Goal: Communication & Community: Answer question/provide support

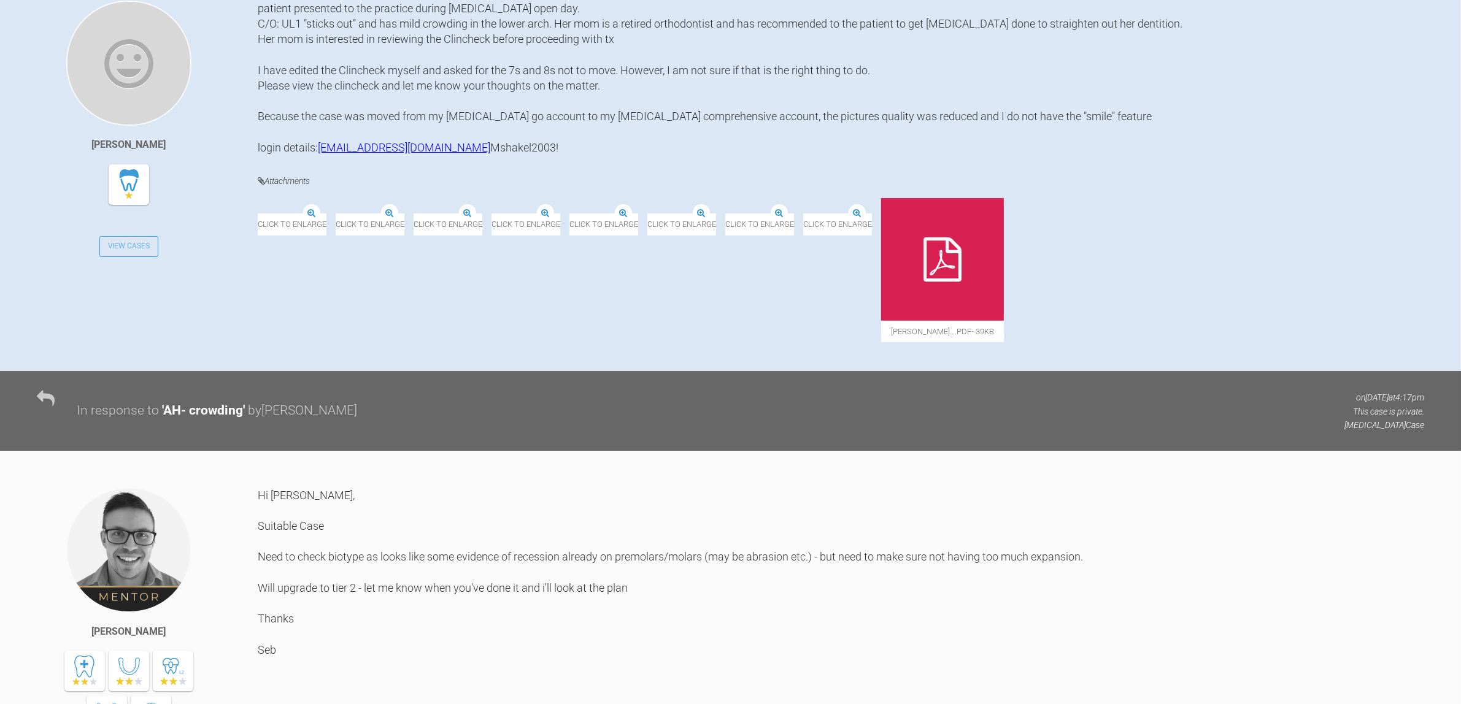
scroll to position [244, 0]
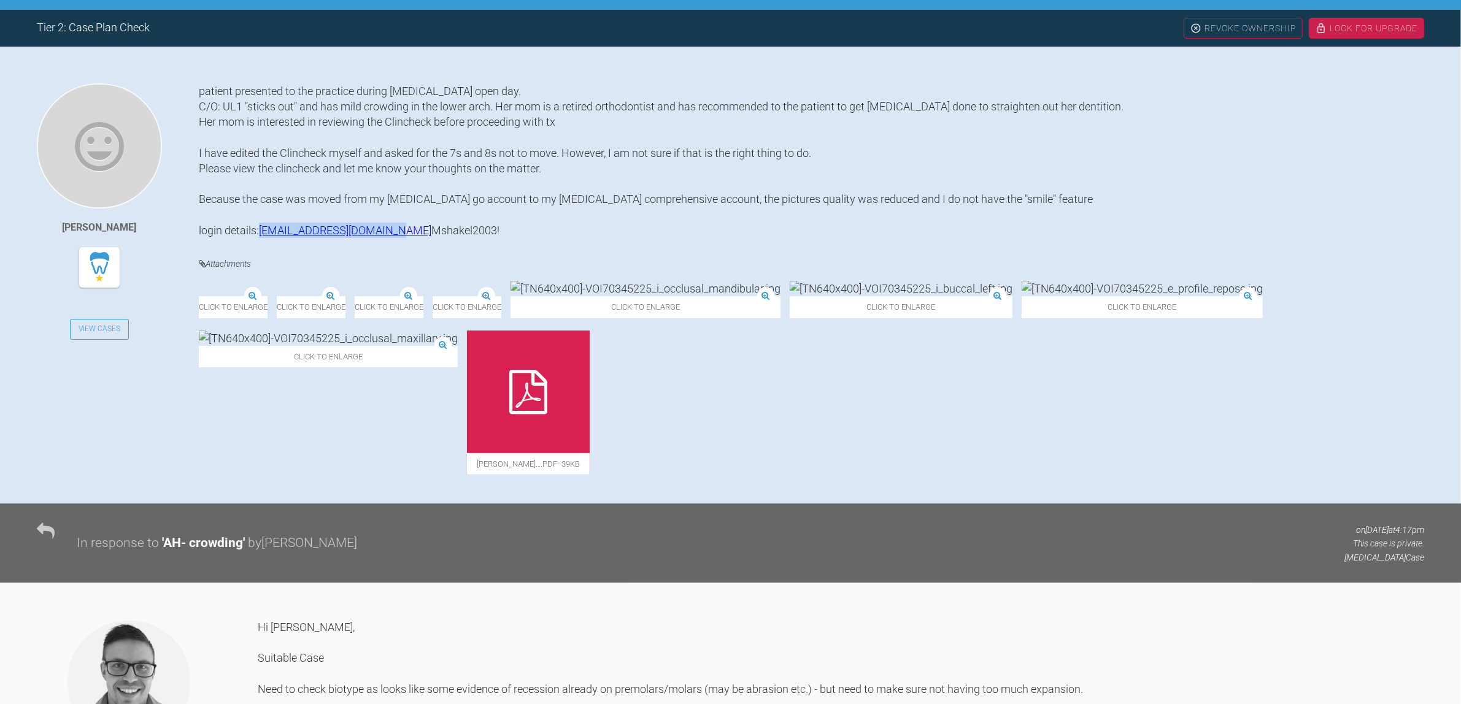
drag, startPoint x: 310, startPoint y: 243, endPoint x: 218, endPoint y: 247, distance: 92.7
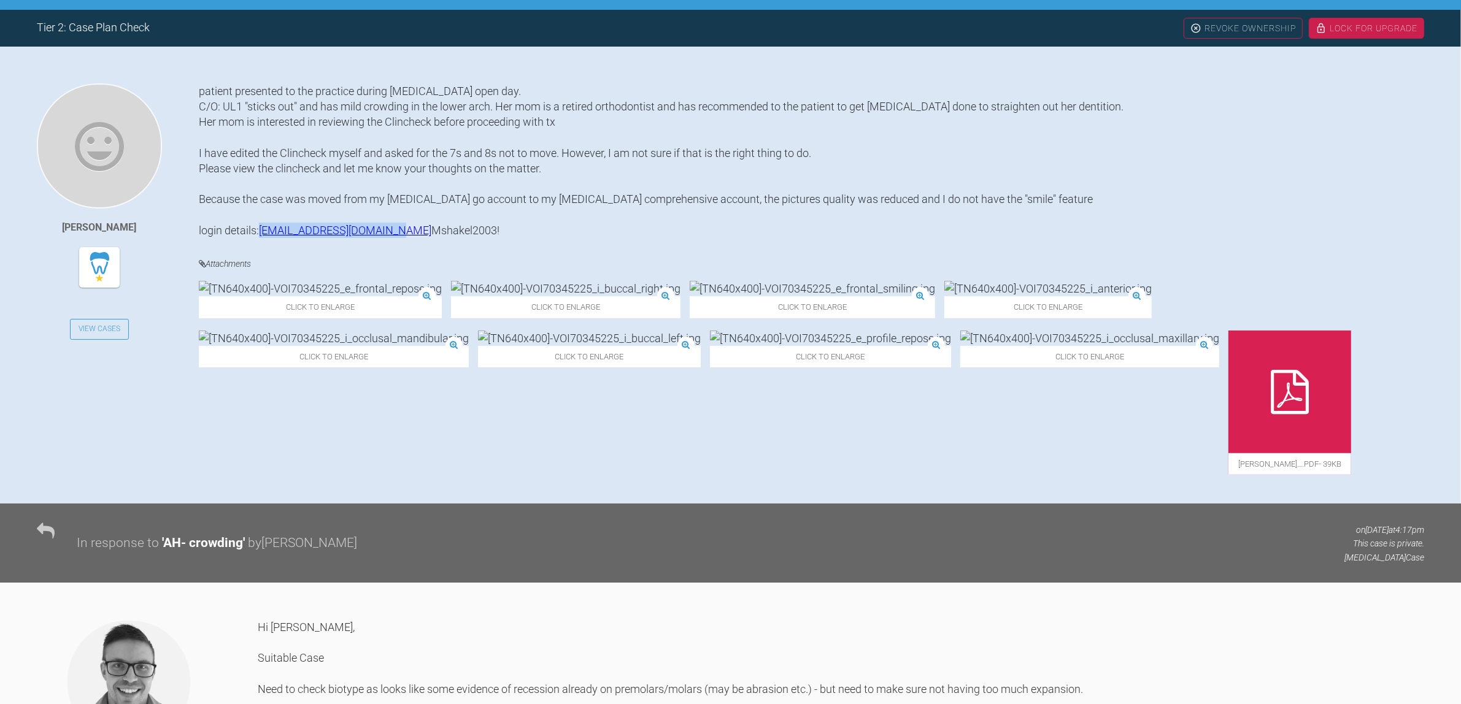
click at [218, 238] on div "patient presented to the practice during Invisalign open day. C/O: UL1 "sticks …" at bounding box center [811, 160] width 1225 height 155
copy link "dr.marahziad@hotmail.com"
click at [379, 123] on div "patient presented to the practice during Invisalign open day. C/O: UL1 "sticks …" at bounding box center [811, 160] width 1225 height 155
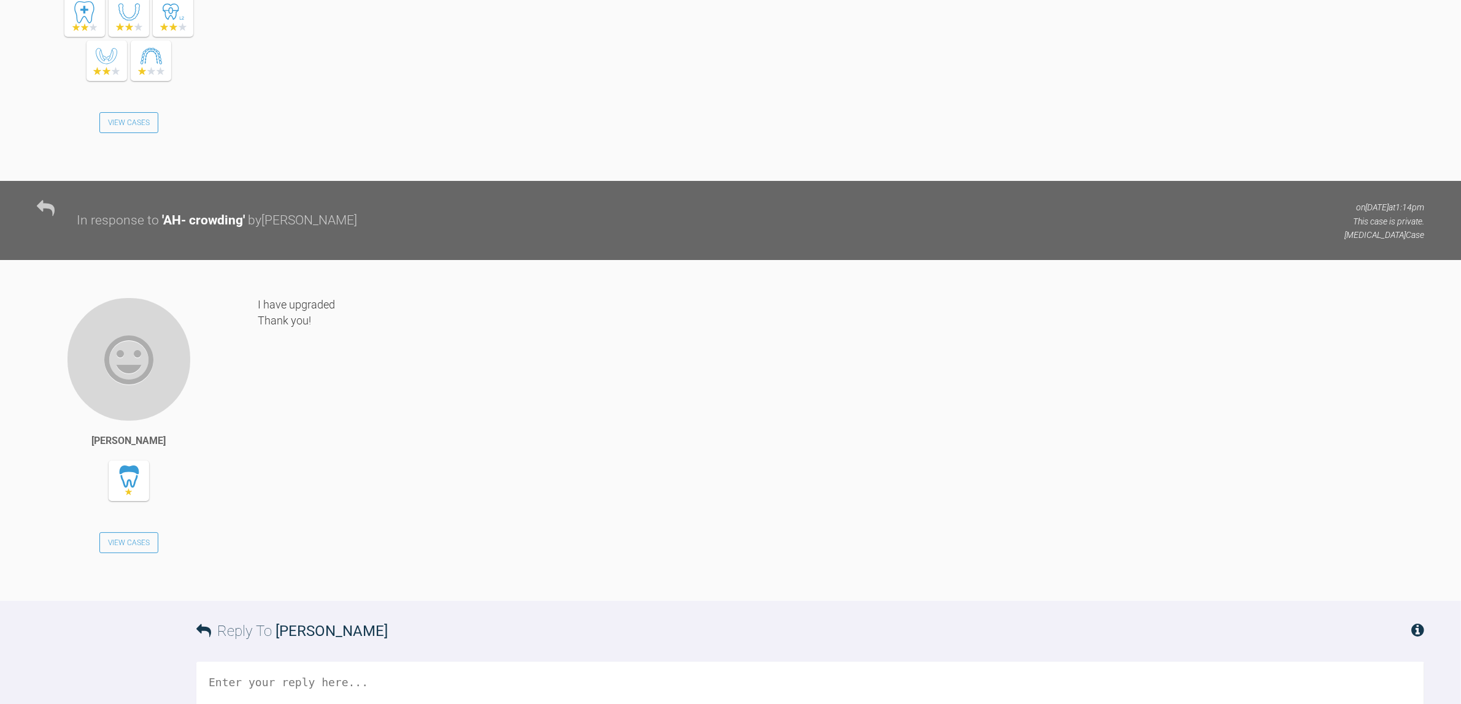
scroll to position [1241, 0]
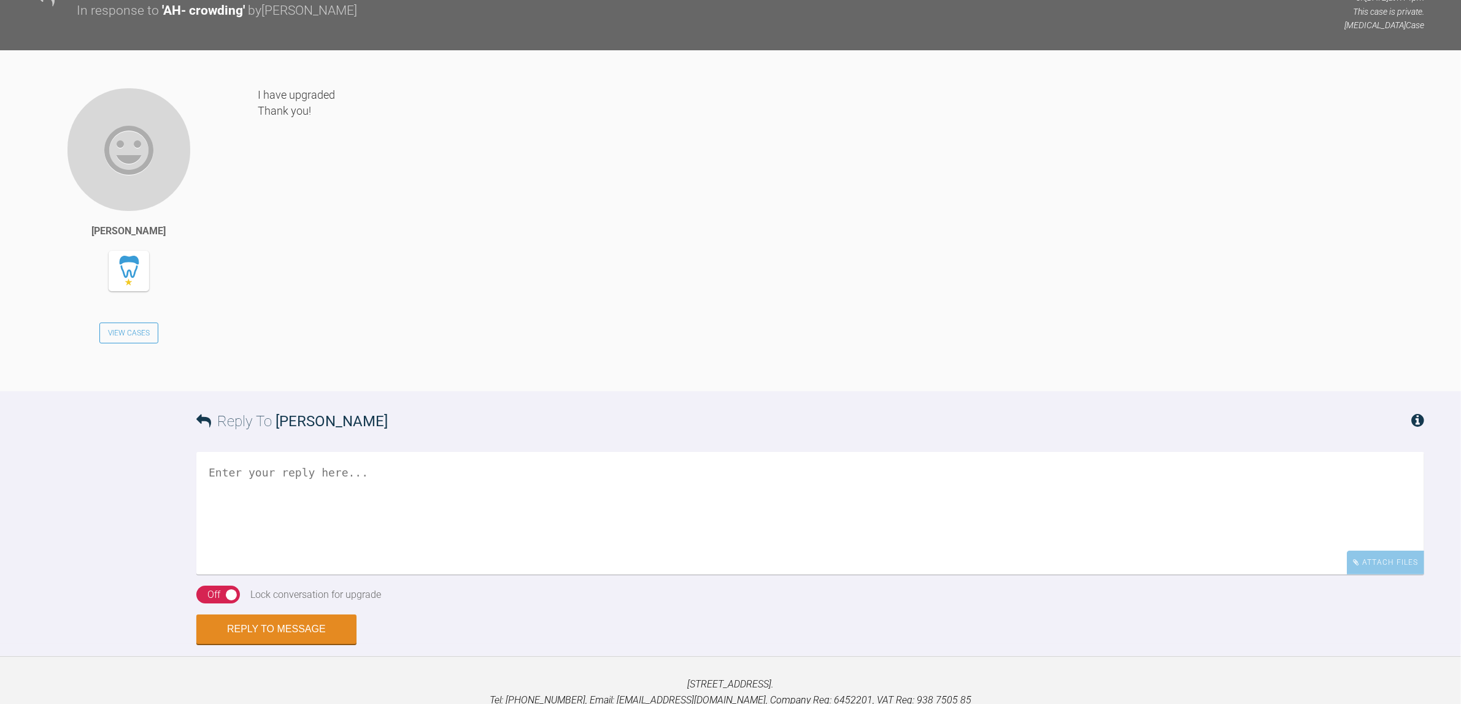
click at [315, 526] on textarea at bounding box center [810, 513] width 1228 height 123
type textarea "h"
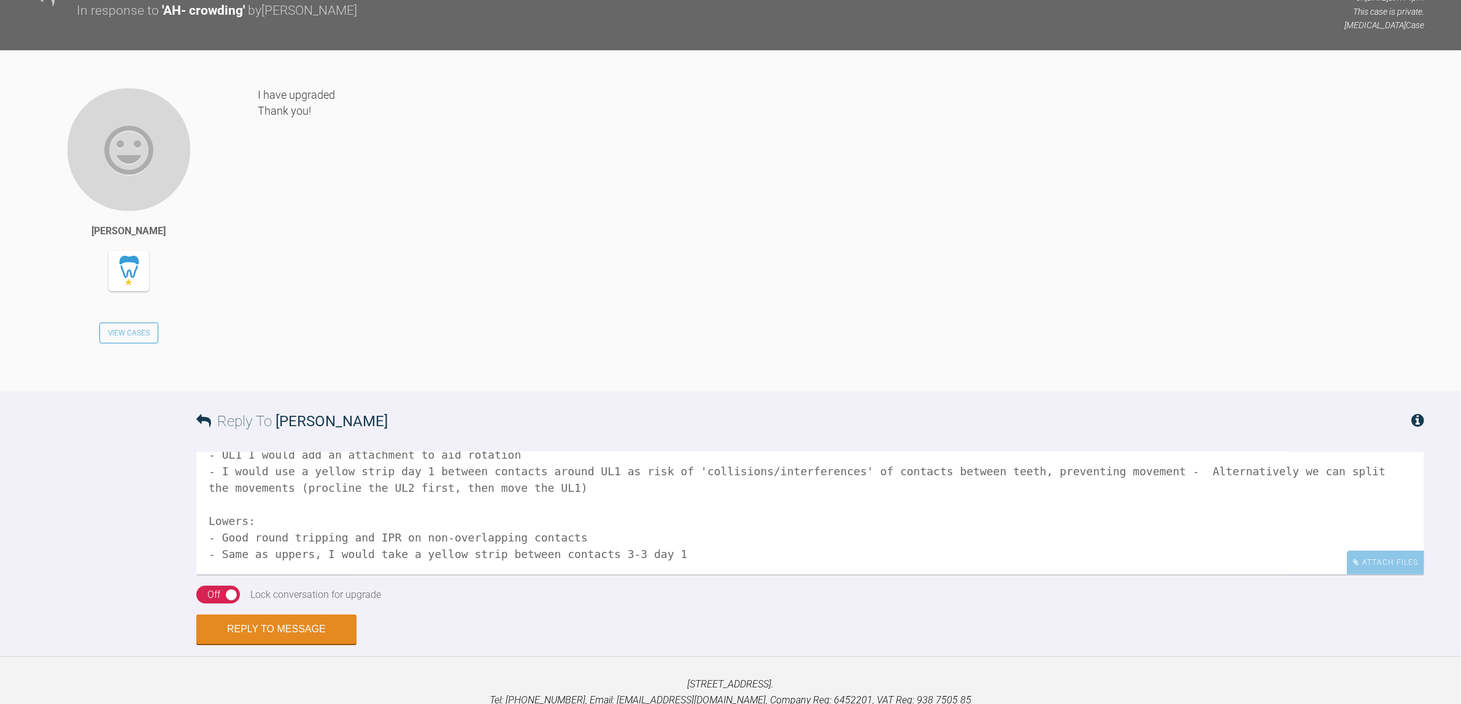
scroll to position [103, 0]
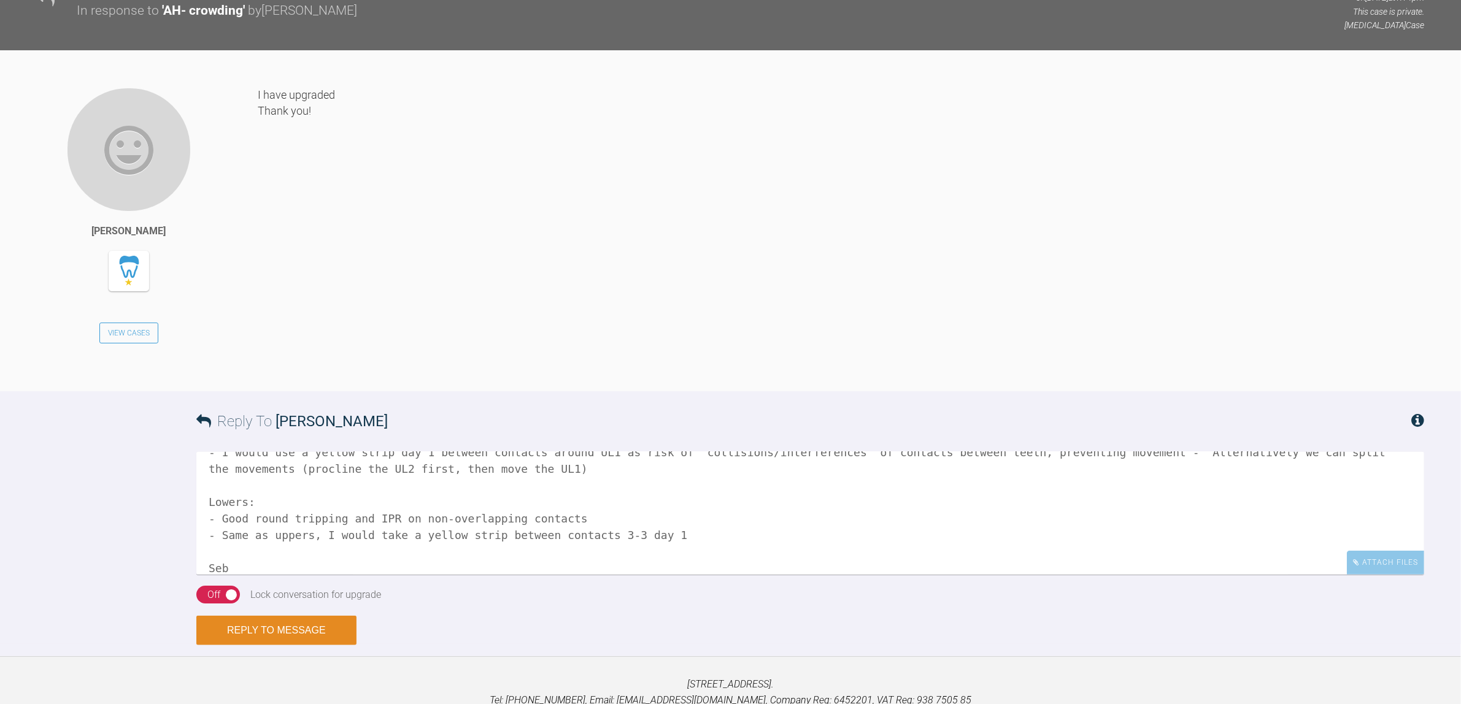
type textarea "Hi Marah, Uppers: - Expansion URQ: need to clinically check biotype and recessi…"
click at [268, 646] on button "Reply to Message" at bounding box center [276, 630] width 160 height 29
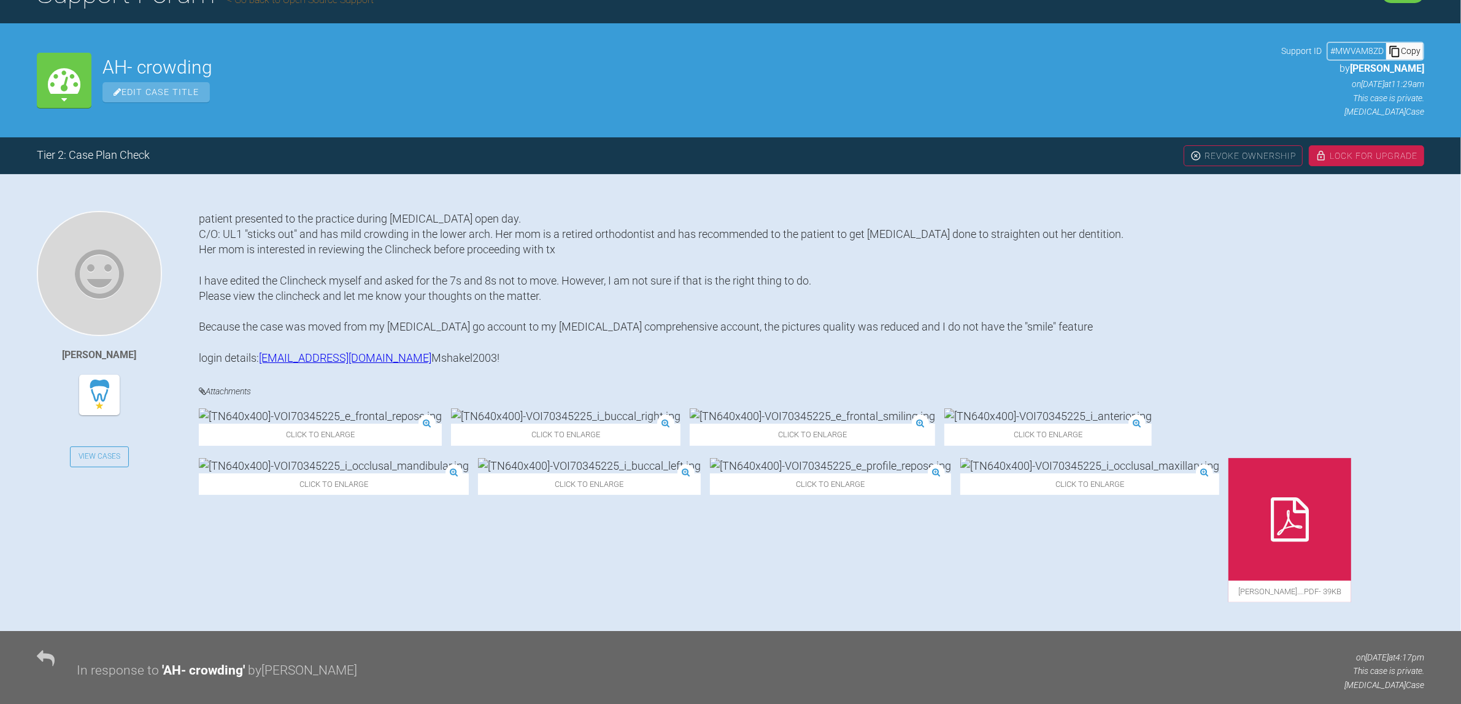
scroll to position [0, 0]
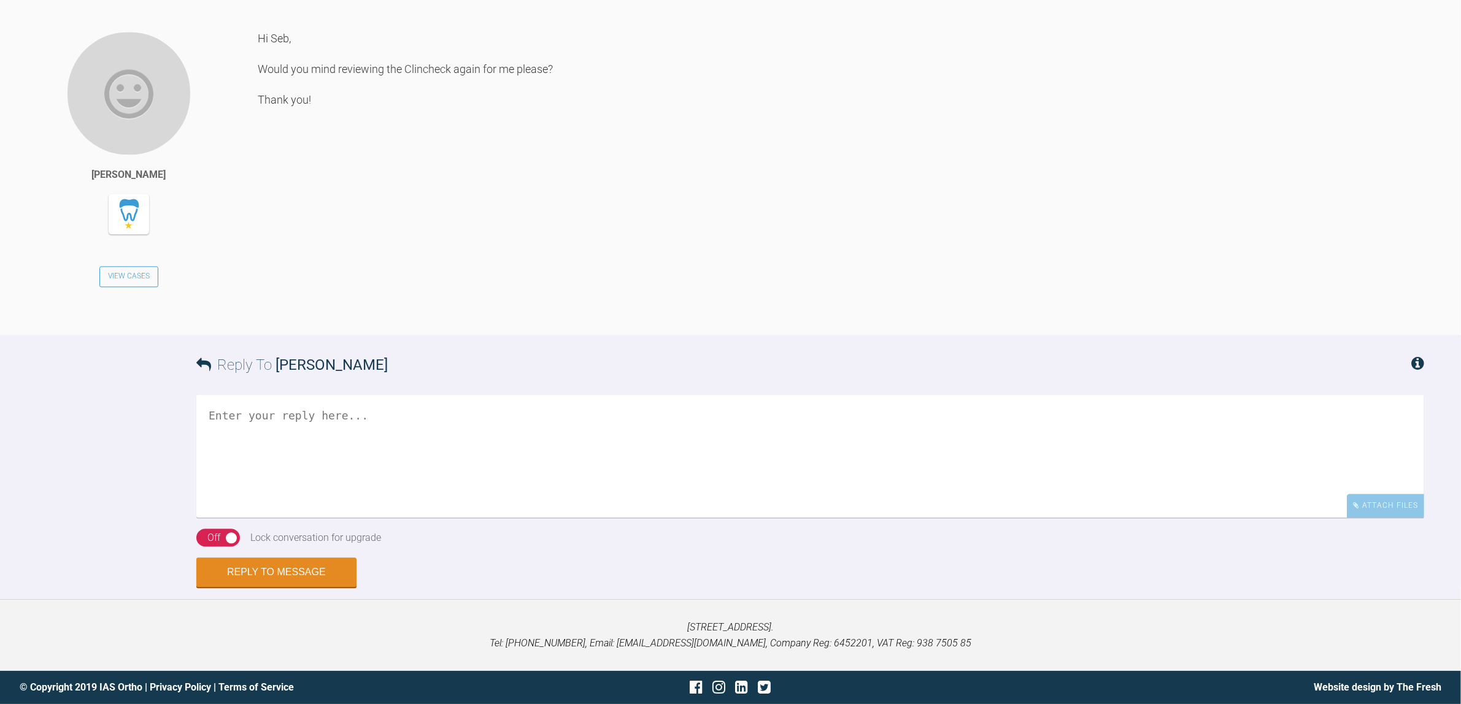
scroll to position [3622, 0]
click at [512, 415] on textarea at bounding box center [810, 456] width 1228 height 123
click at [890, 461] on textarea "Hi [PERSON_NAME], Uppers - We are retracting the Upper [MEDICAL_DATA] by 2mm - …" at bounding box center [810, 456] width 1228 height 123
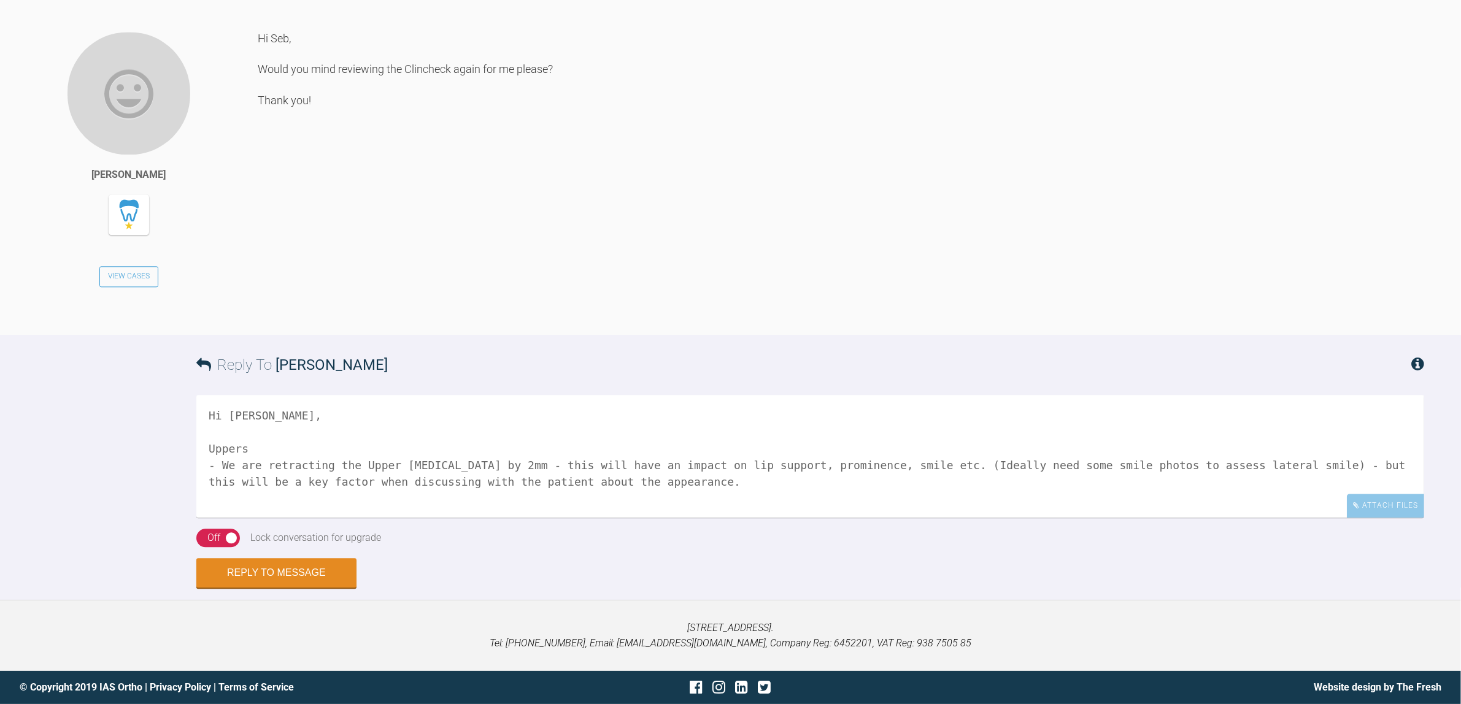
click at [617, 476] on textarea "Hi [PERSON_NAME], Uppers - We are retracting the Upper [MEDICAL_DATA] by 2mm - …" at bounding box center [810, 456] width 1228 height 123
click at [246, 492] on textarea "Hi [PERSON_NAME], Uppers - We are retracting the Upper [MEDICAL_DATA] by 2mm - …" at bounding box center [810, 456] width 1228 height 123
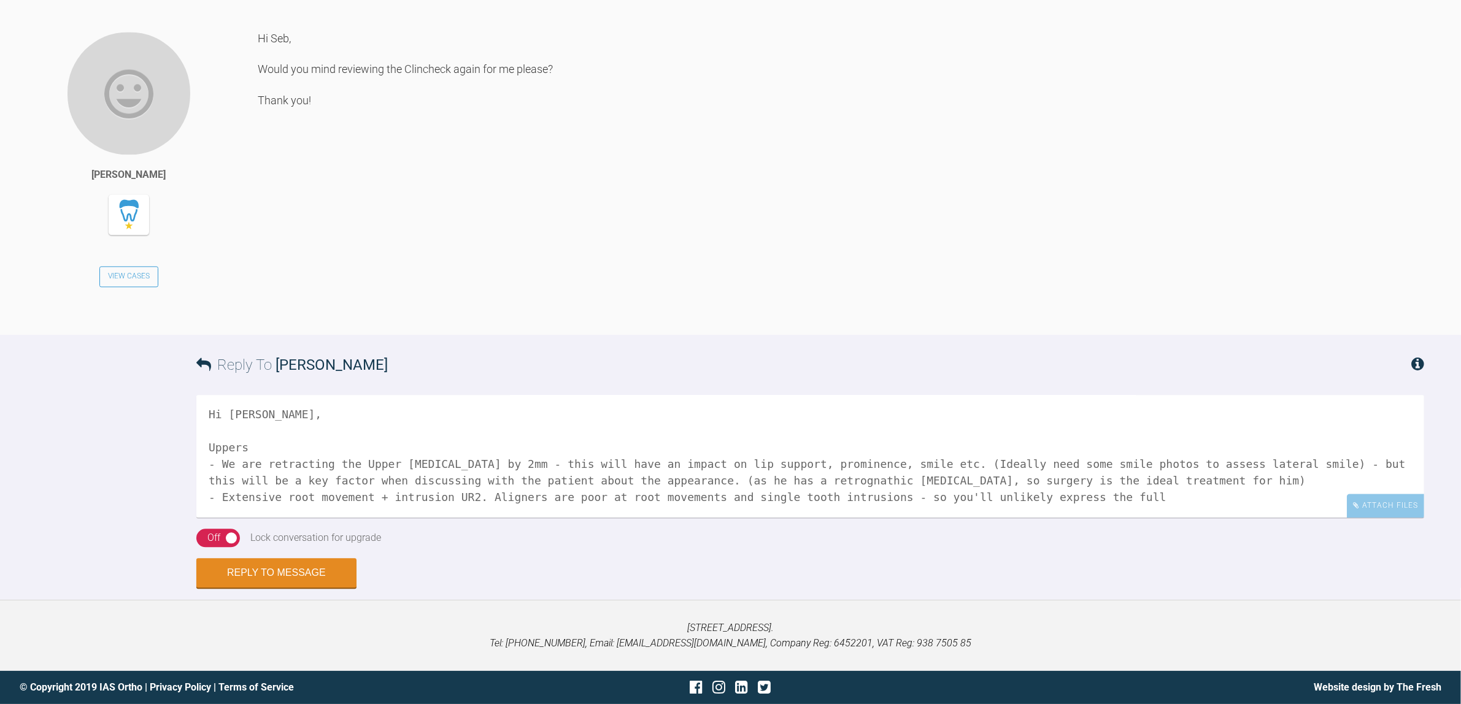
drag, startPoint x: 261, startPoint y: 445, endPoint x: 182, endPoint y: 441, distance: 79.9
click at [184, 439] on div "Reply To [PERSON_NAME] Hi [PERSON_NAME], Uppers - We are retracting the Upper […" at bounding box center [730, 461] width 1461 height 253
click at [1105, 492] on textarea "Hi [PERSON_NAME], - We are retracting the Upper [MEDICAL_DATA] by 2mm - this wi…" at bounding box center [810, 456] width 1228 height 123
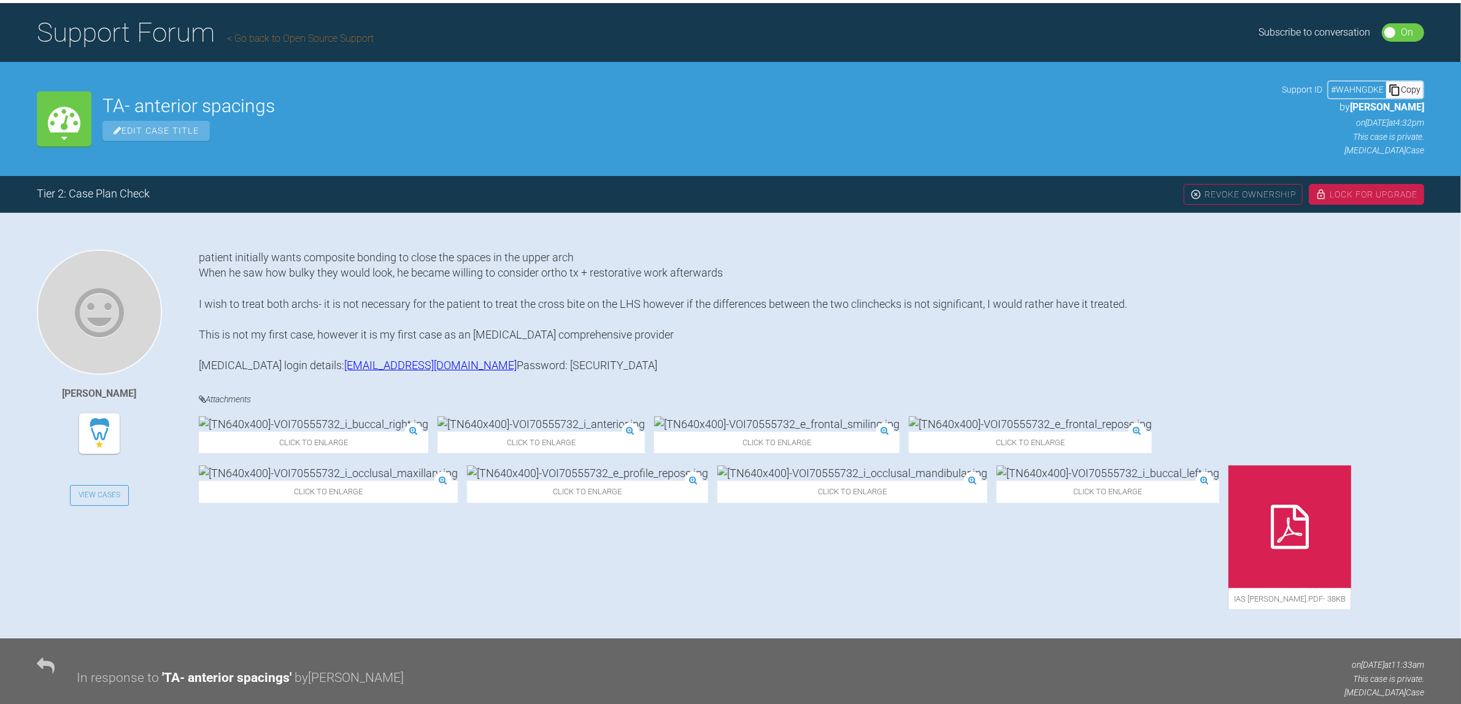
scroll to position [221, 0]
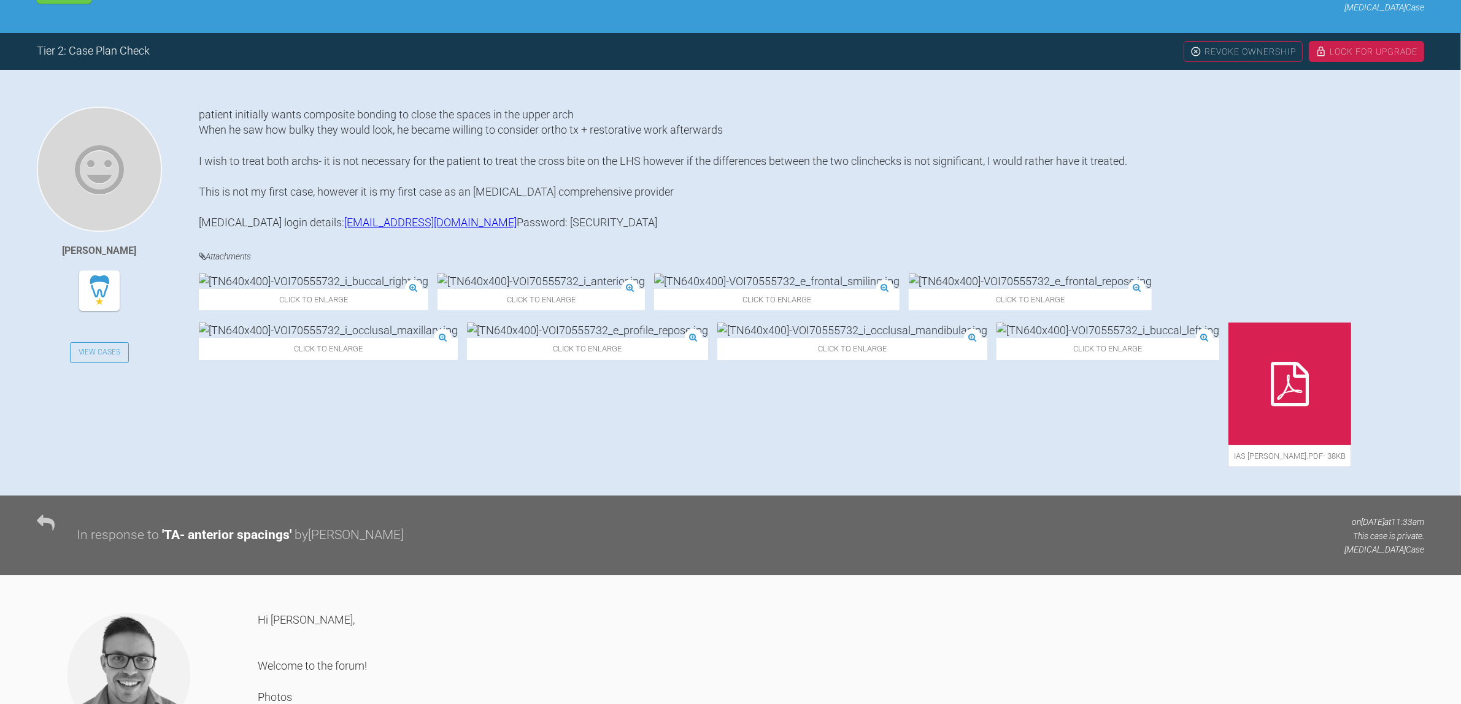
click at [909, 289] on img at bounding box center [1030, 281] width 243 height 15
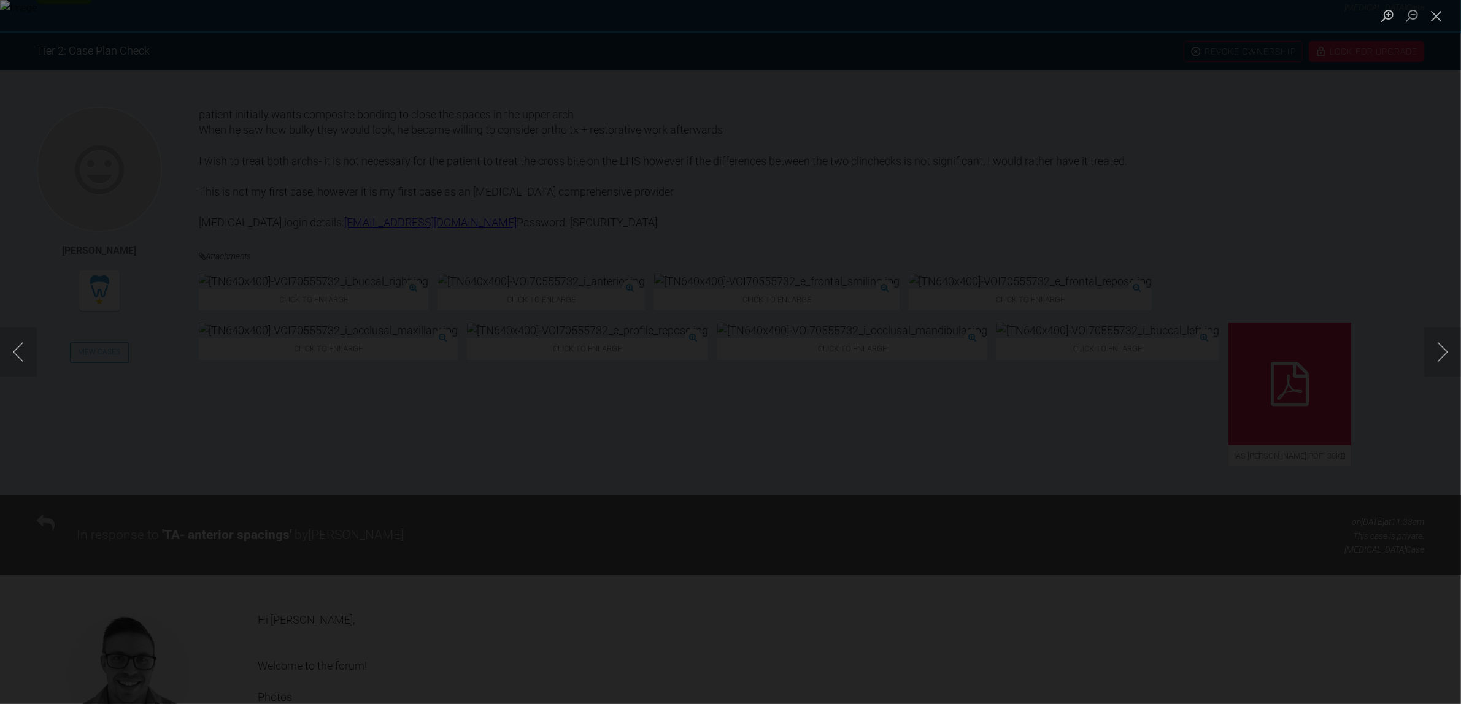
click at [565, 563] on div "Lightbox" at bounding box center [730, 352] width 1461 height 704
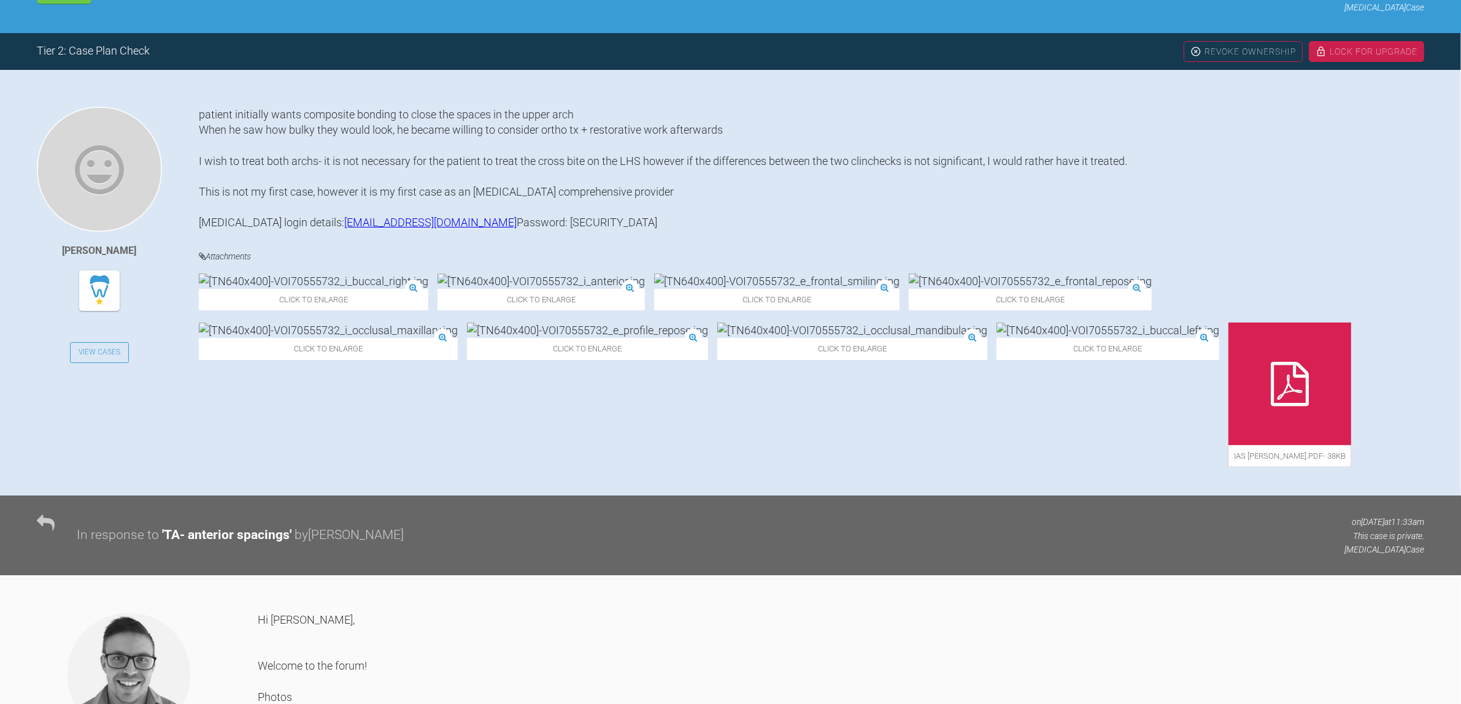
click at [654, 289] on img at bounding box center [776, 281] width 245 height 15
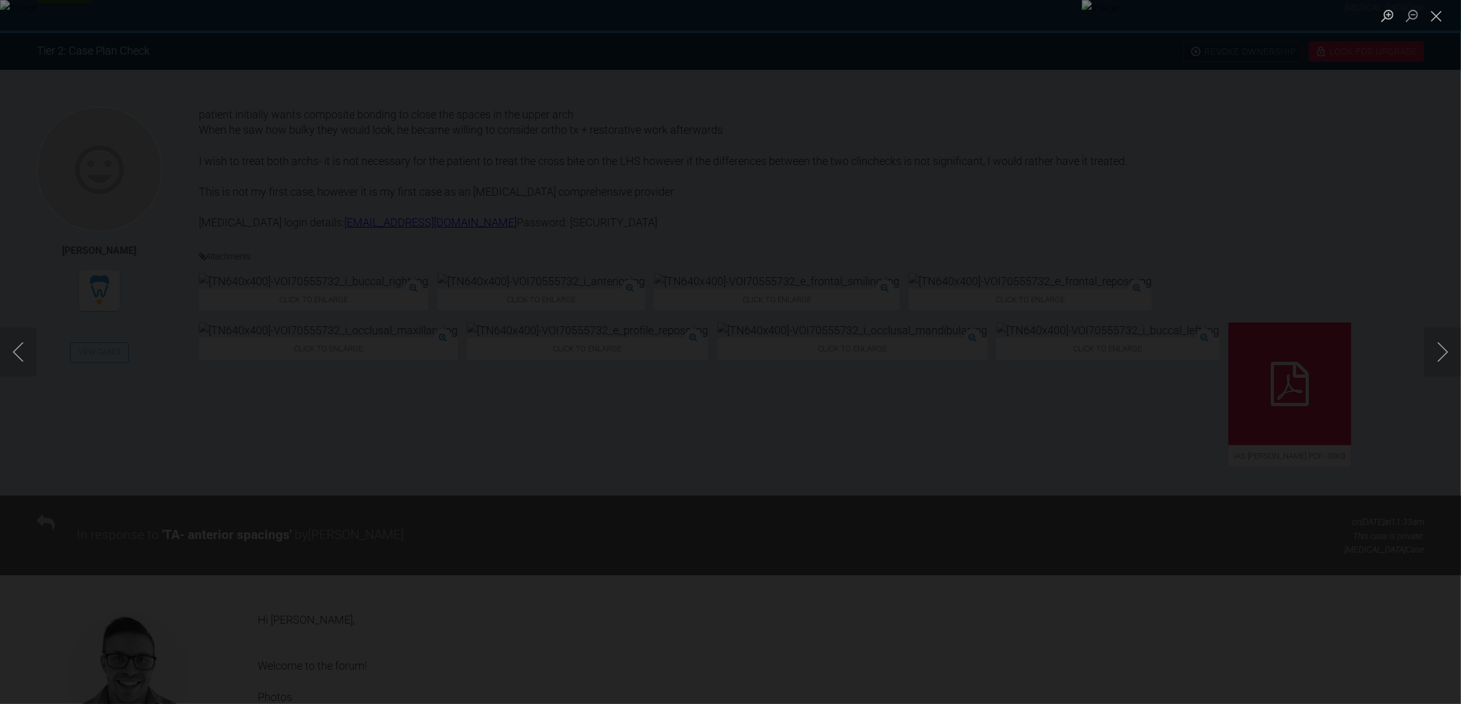
click at [867, 615] on div "Lightbox" at bounding box center [730, 352] width 1461 height 704
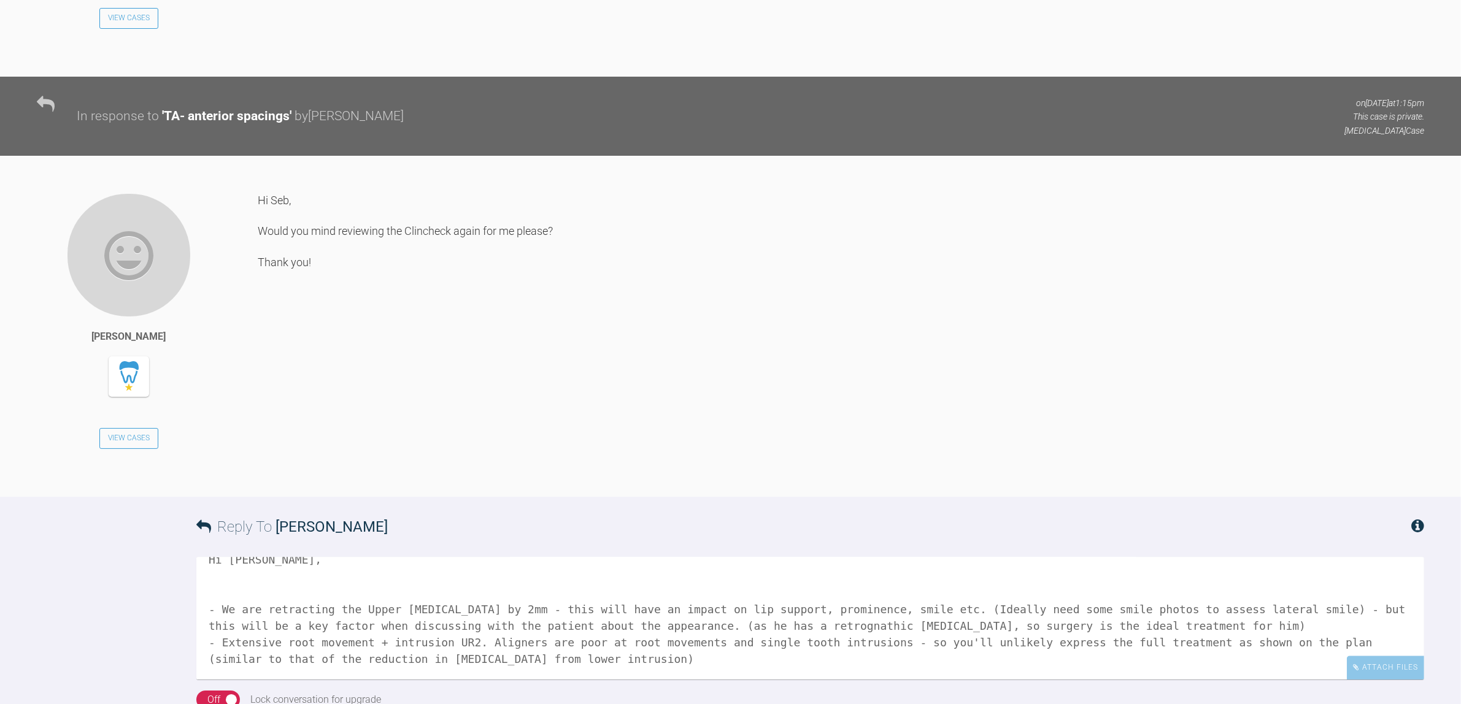
scroll to position [3622, 0]
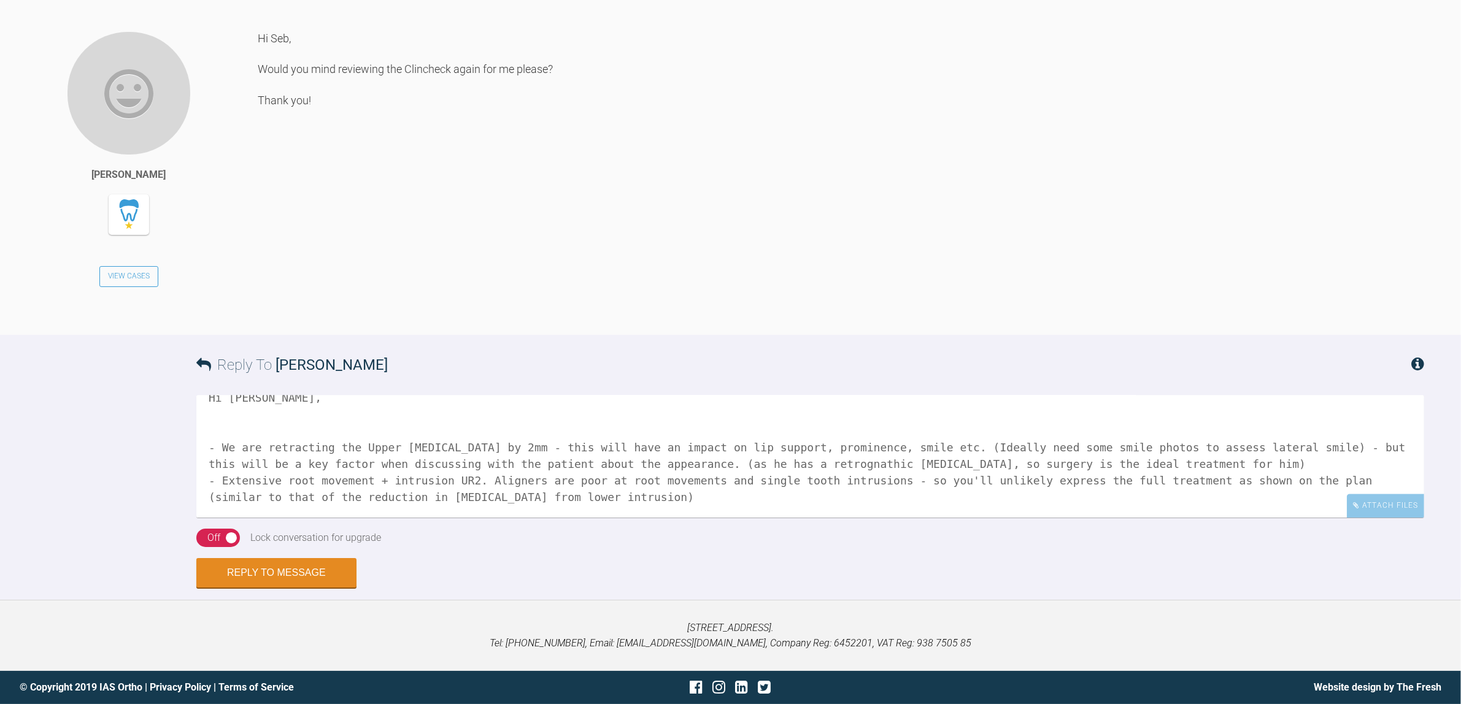
click at [543, 479] on textarea "Hi [PERSON_NAME], - We are retracting the Upper [MEDICAL_DATA] by 2mm - this wi…" at bounding box center [810, 456] width 1228 height 123
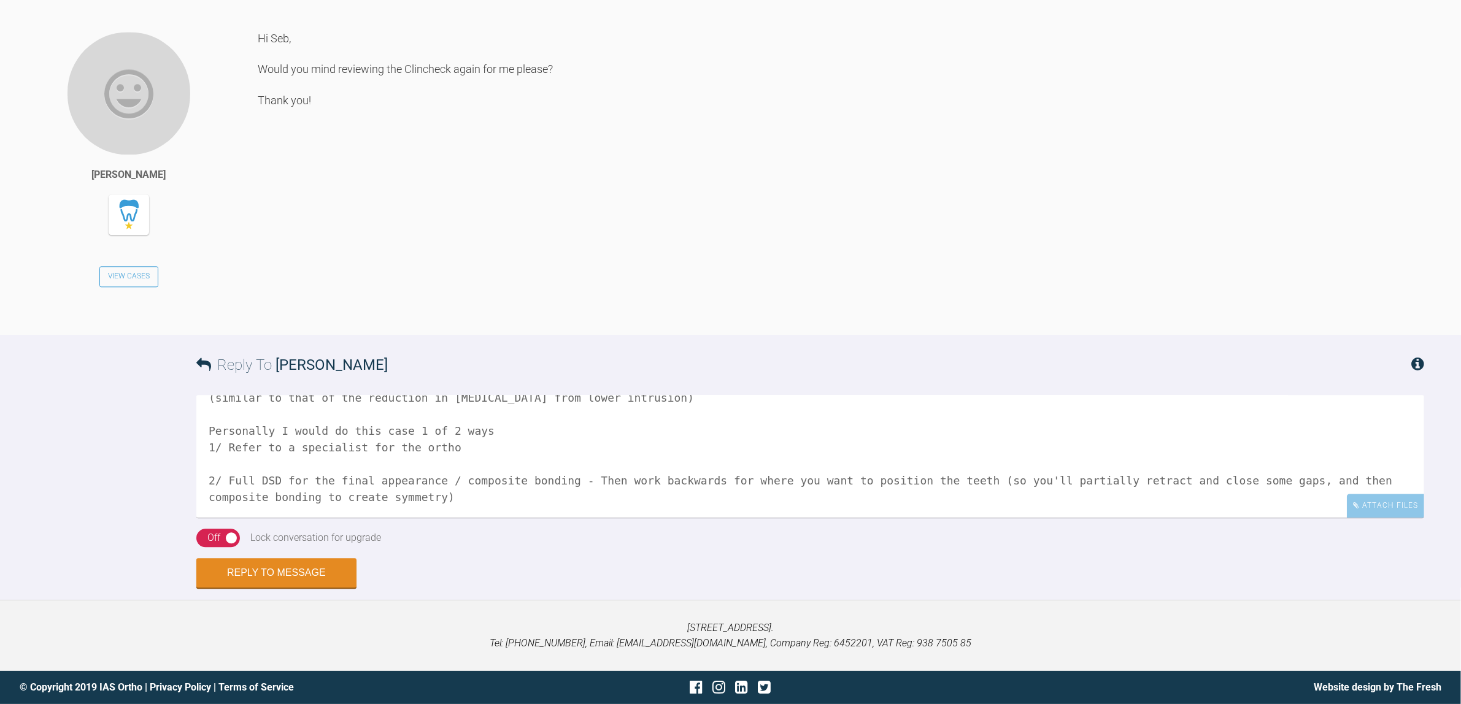
scroll to position [136, 0]
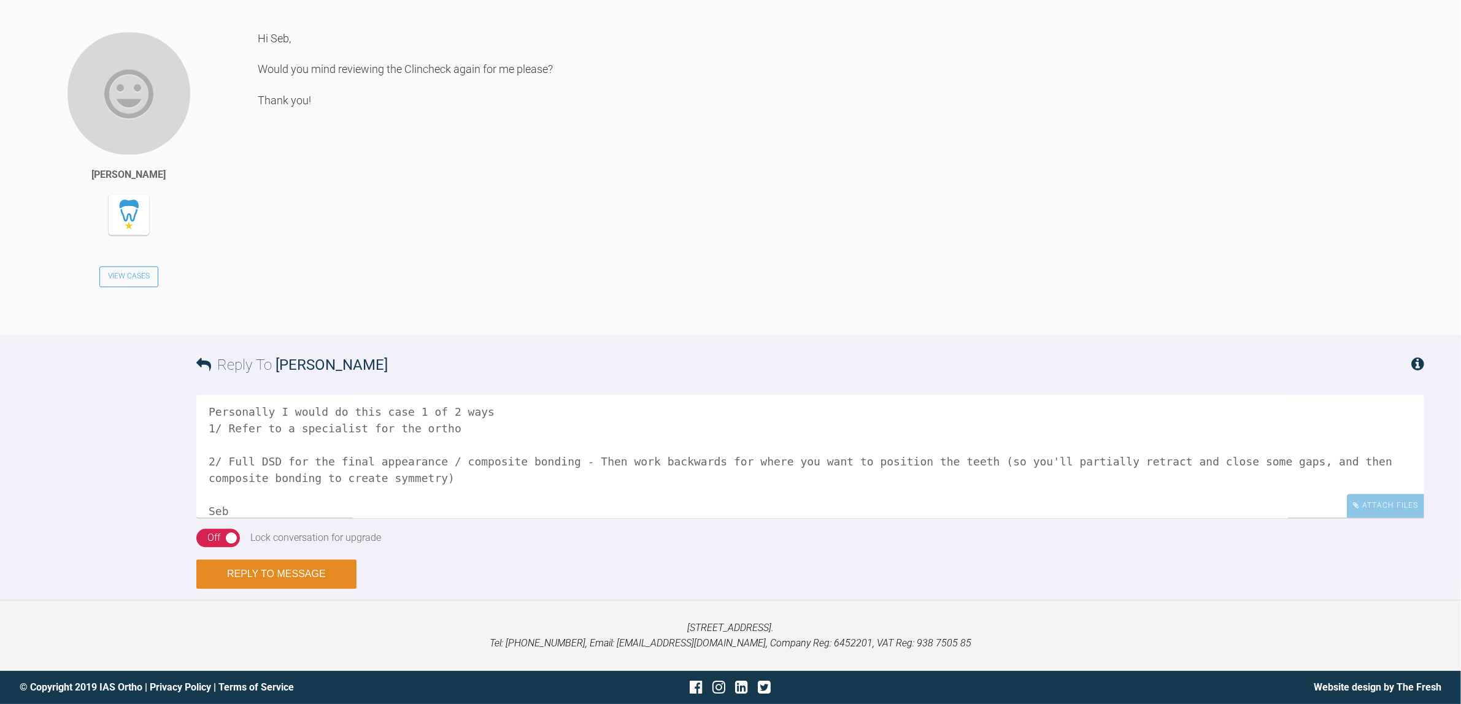
type textarea "Hi [PERSON_NAME], - We are retracting the Upper [MEDICAL_DATA] by 2mm - this wi…"
click at [271, 574] on button "Reply to Message" at bounding box center [276, 574] width 160 height 29
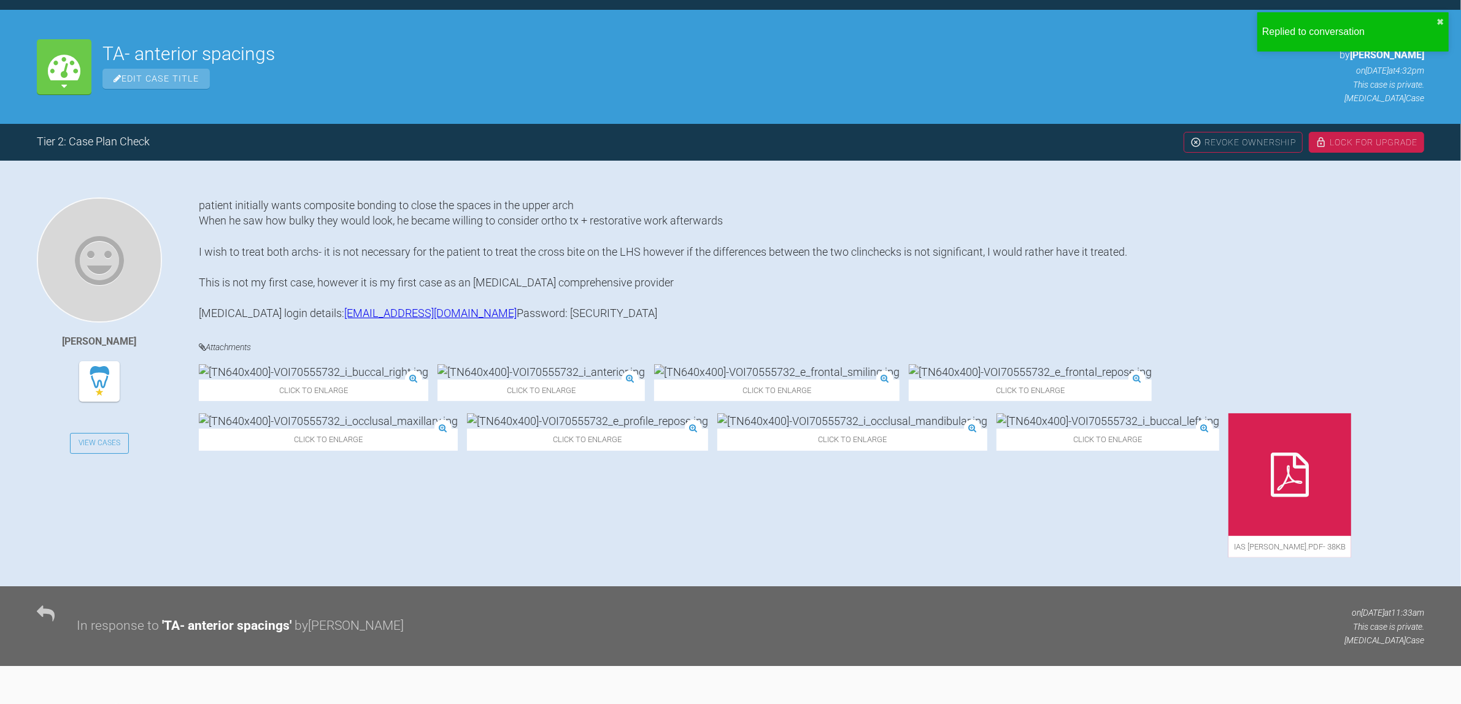
scroll to position [0, 0]
